Goal: Transaction & Acquisition: Purchase product/service

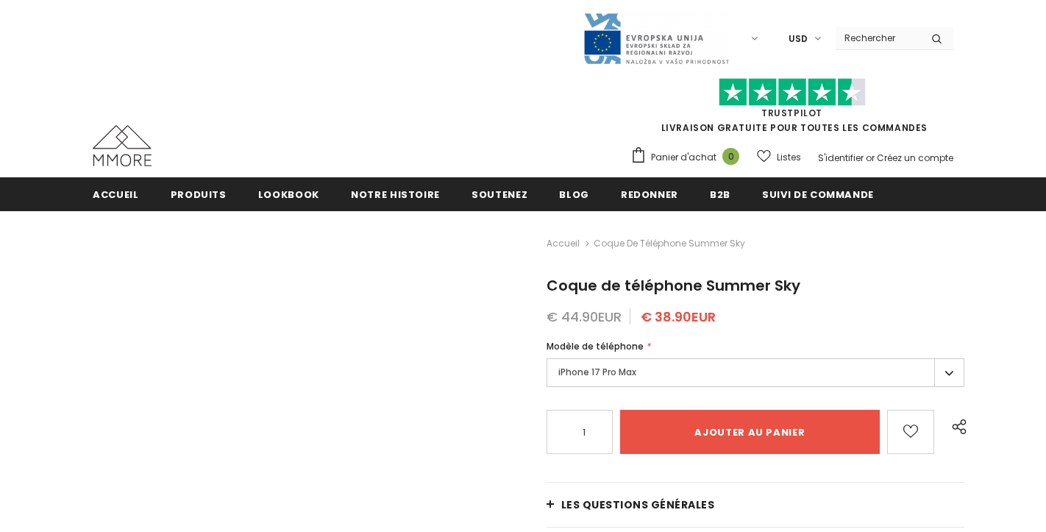
type input "Add to cart"
